Goal: Information Seeking & Learning: Learn about a topic

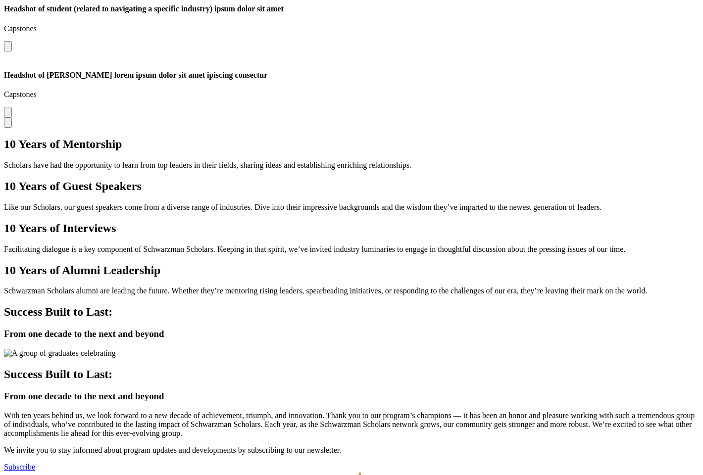
scroll to position [2591, 0]
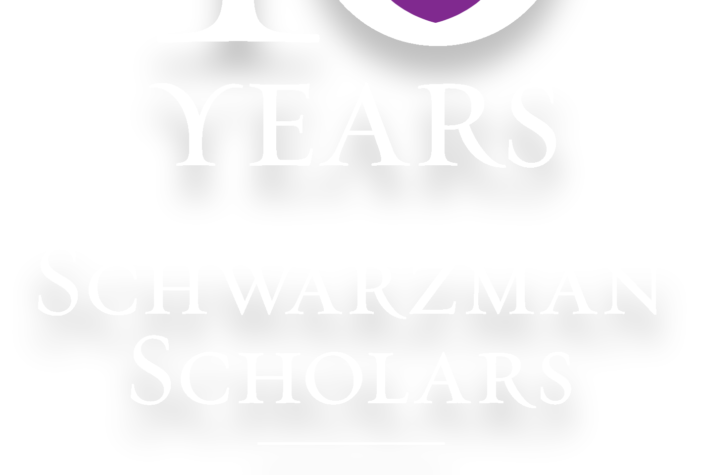
scroll to position [281, 0]
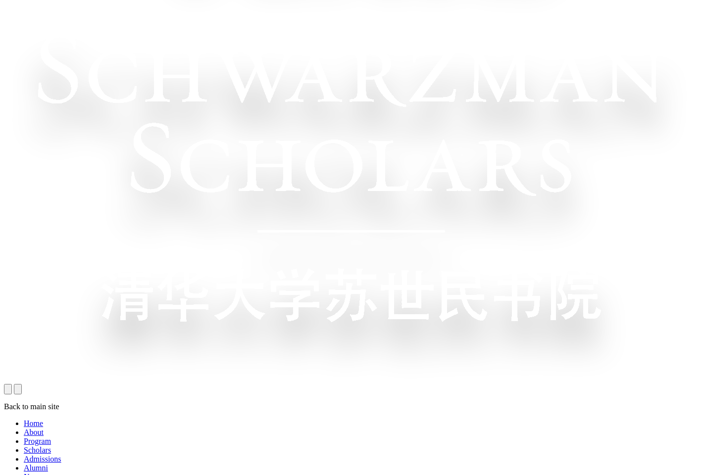
scroll to position [429, 0]
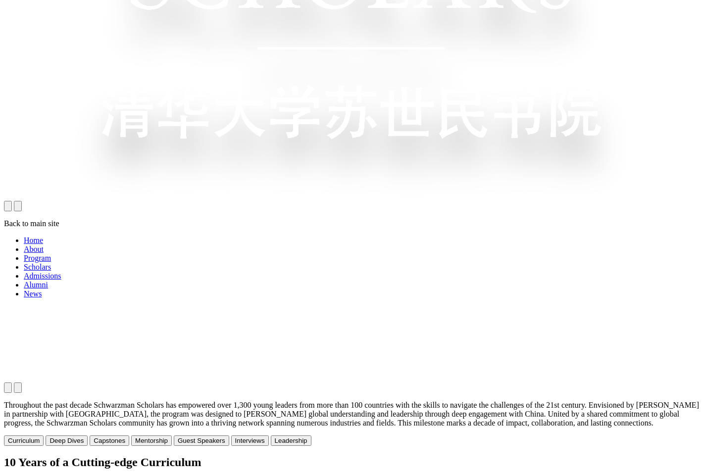
scroll to position [632, 0]
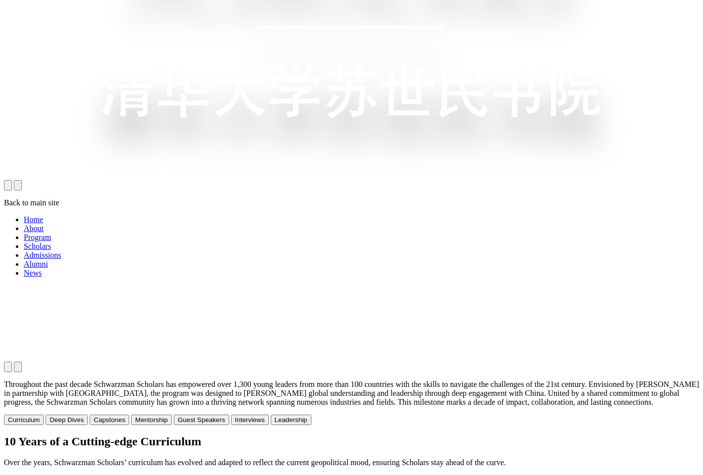
click at [88, 415] on button "Deep Dives" at bounding box center [67, 420] width 42 height 10
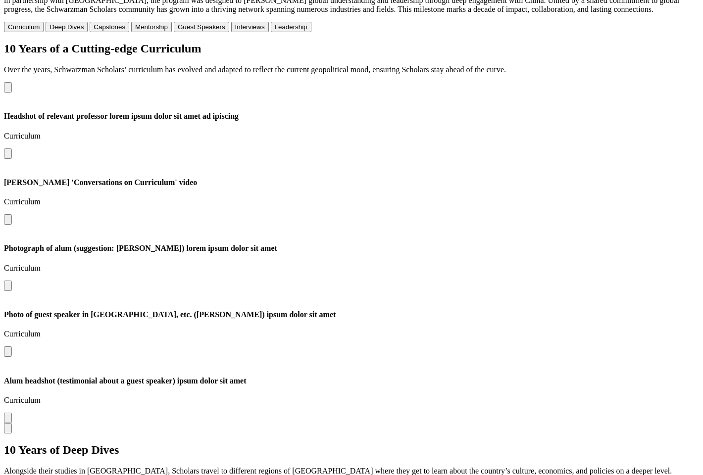
click at [129, 23] on button "Capstones" at bounding box center [110, 27] width 40 height 10
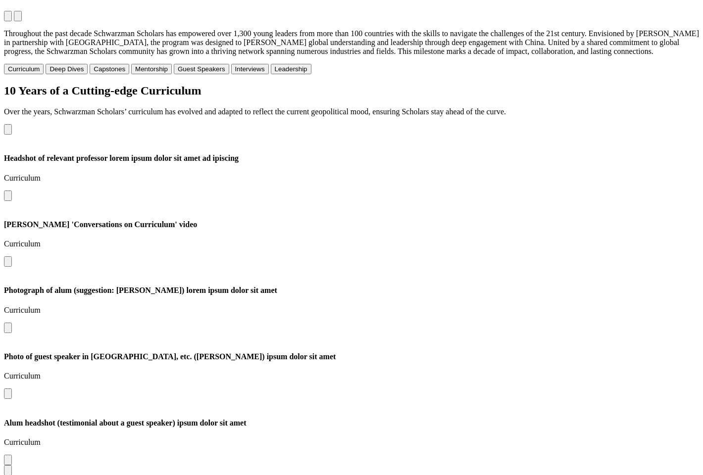
scroll to position [983, 0]
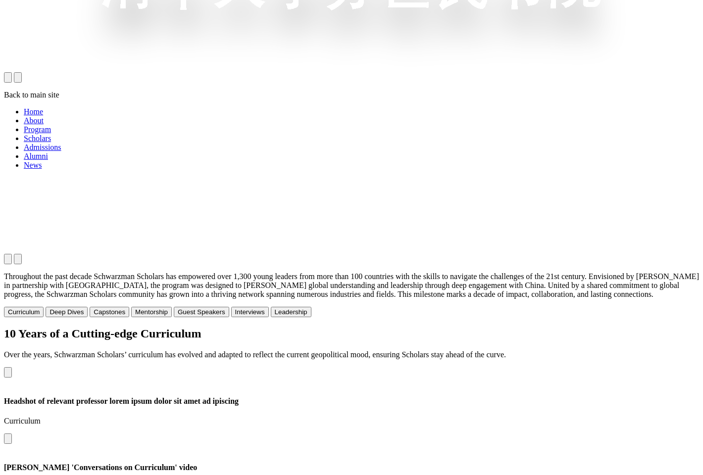
scroll to position [685, 0]
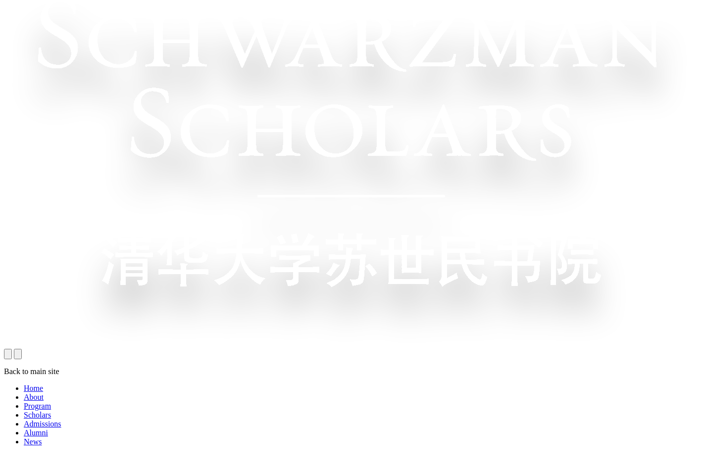
scroll to position [343, 0]
